Goal: Answer question/provide support: Share knowledge or assist other users

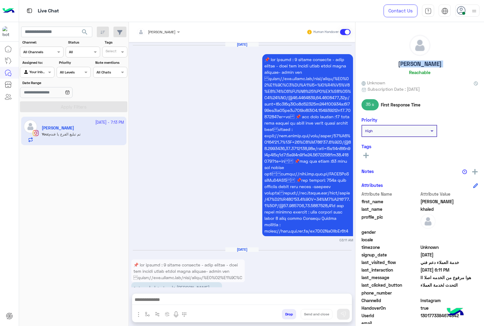
scroll to position [1119, 0]
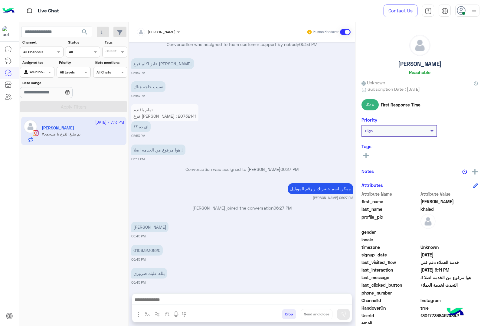
click at [433, 315] on span "1301773384674842" at bounding box center [449, 315] width 58 height 6
copy span "1301773384674842"
click at [286, 311] on button "Drop" at bounding box center [289, 314] width 14 height 10
